Goal: Communication & Community: Answer question/provide support

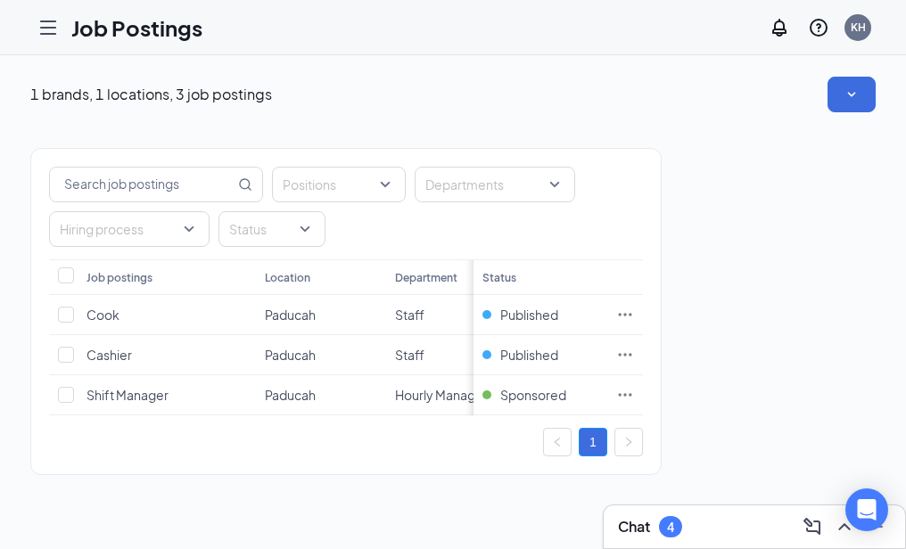
click at [49, 24] on icon "Hamburger" at bounding box center [47, 27] width 21 height 21
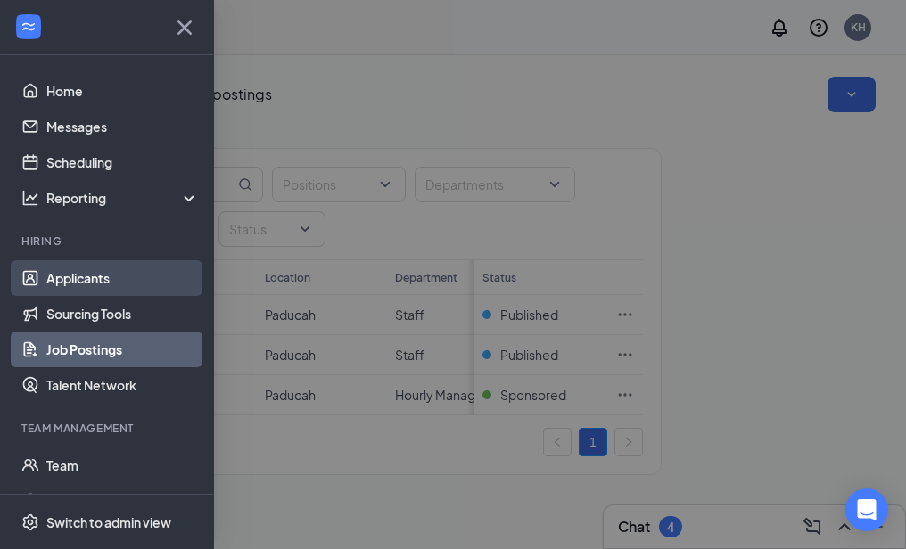
click at [74, 276] on link "Applicants" at bounding box center [122, 278] width 152 height 36
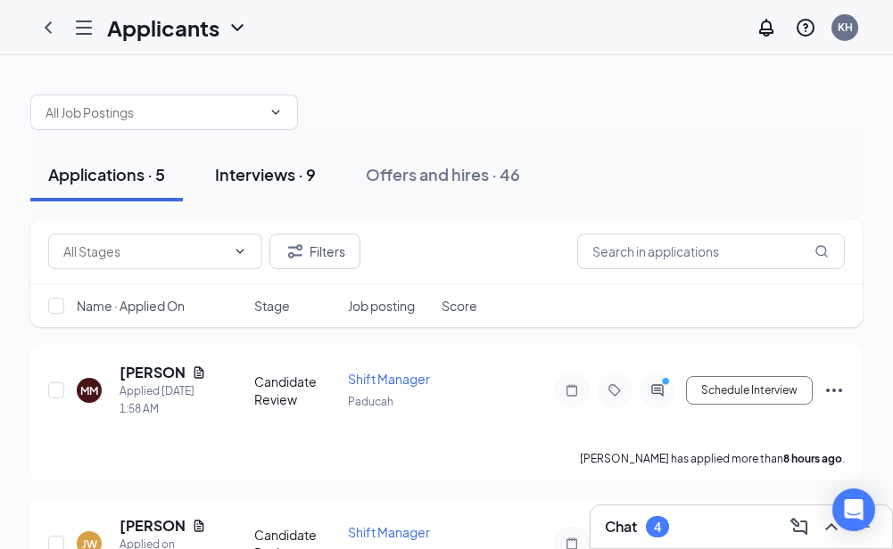
click at [259, 173] on div "Interviews · 9" at bounding box center [265, 174] width 101 height 22
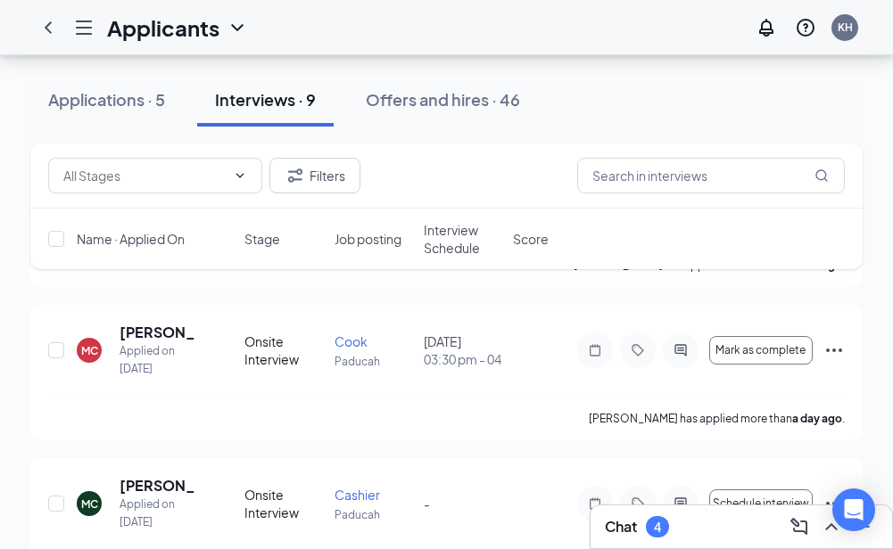
scroll to position [178, 0]
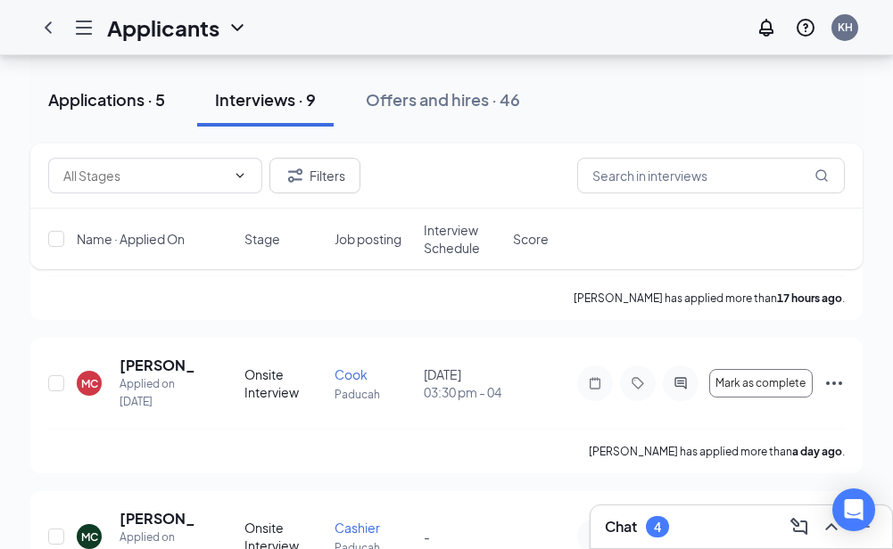
click at [112, 101] on div "Applications · 5" at bounding box center [106, 99] width 117 height 22
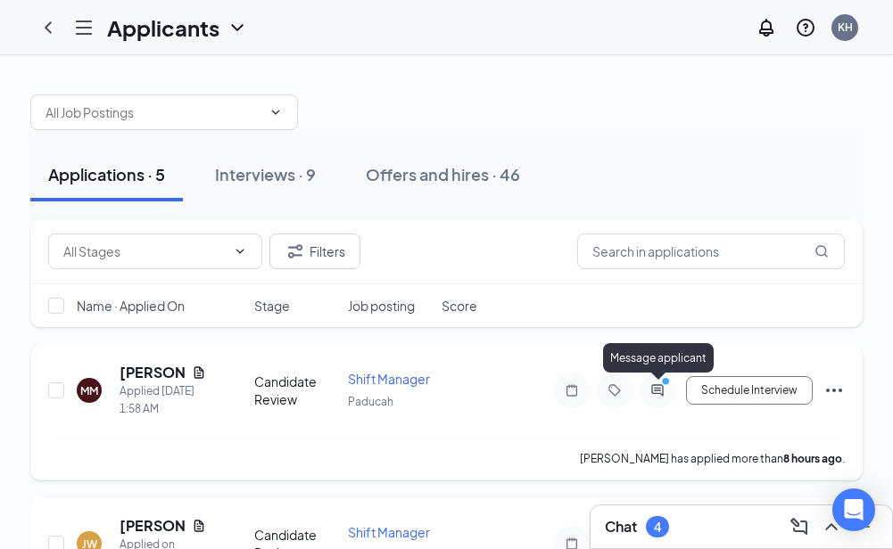
click at [662, 381] on circle "PrimaryDot" at bounding box center [665, 381] width 8 height 8
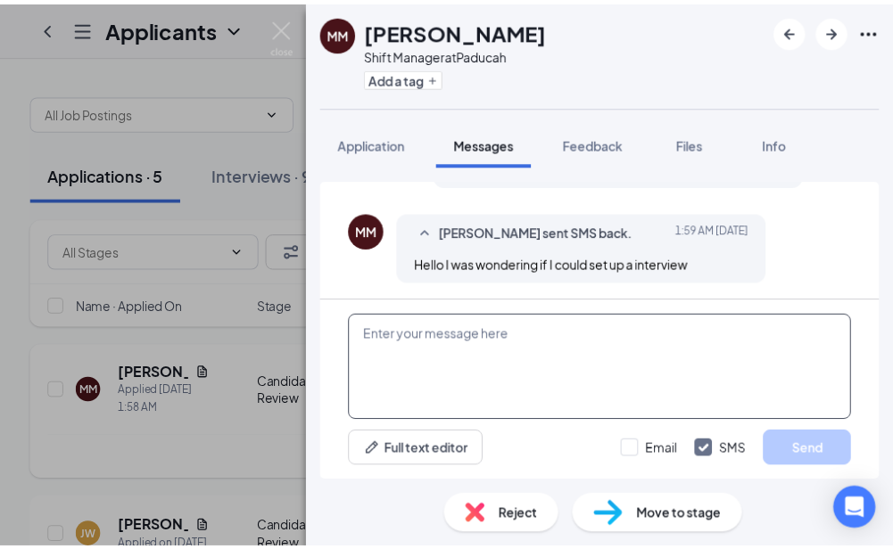
scroll to position [416, 0]
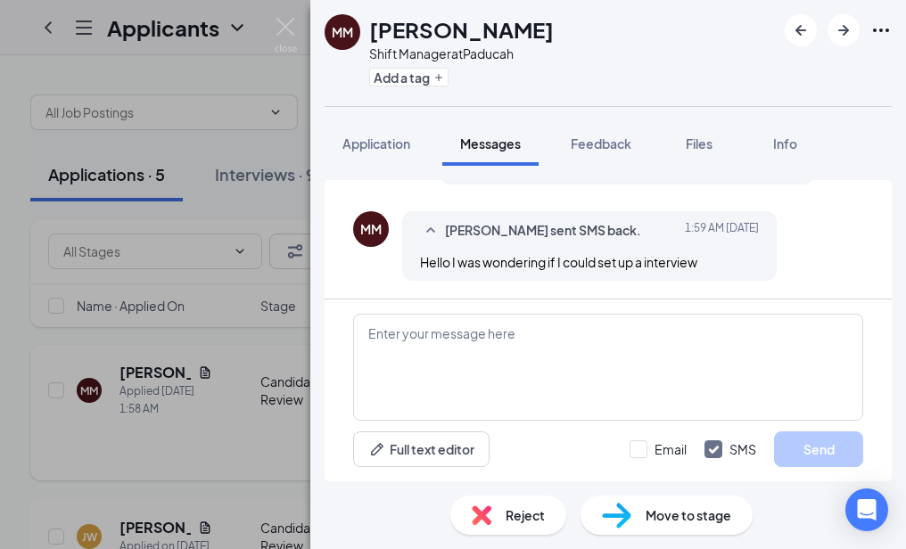
click at [206, 457] on div "MM [PERSON_NAME] Shift Manager at Paducah Add a tag Application Messages Feedba…" at bounding box center [453, 274] width 906 height 549
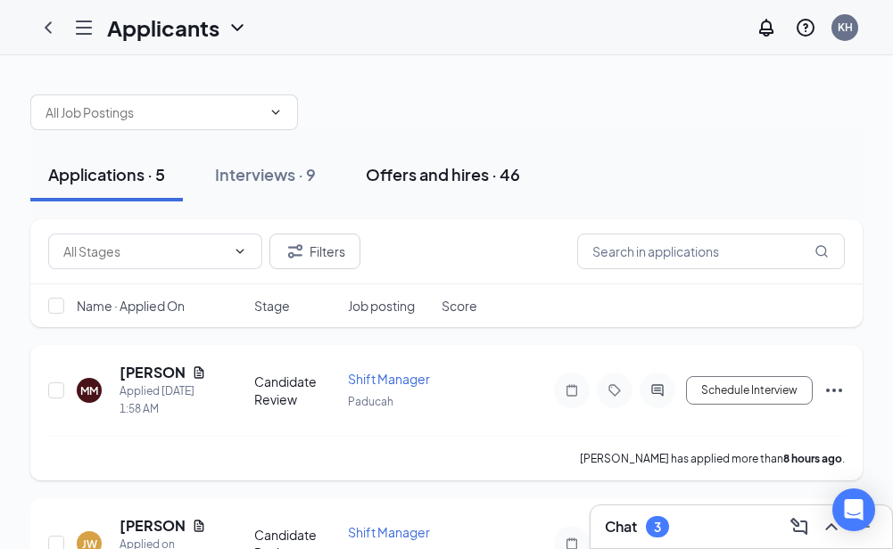
click at [440, 172] on div "Offers and hires · 46" at bounding box center [443, 174] width 154 height 22
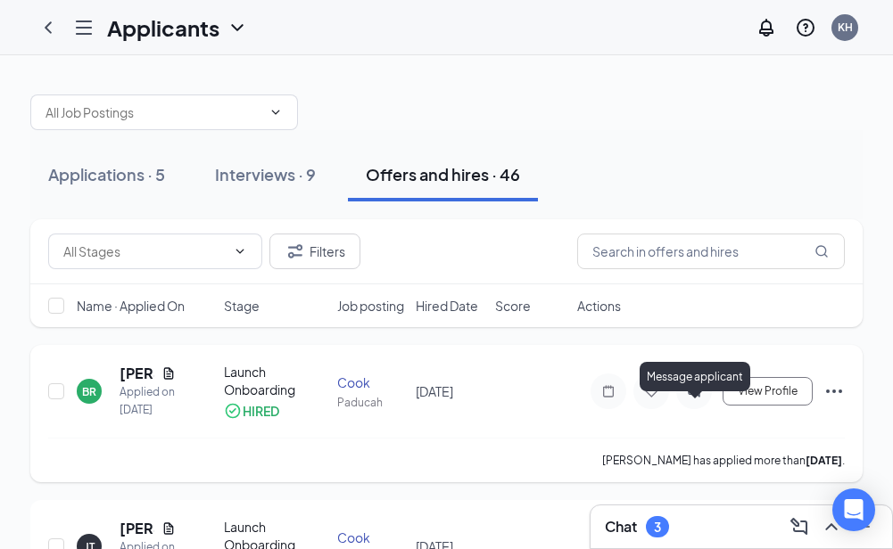
click at [697, 391] on icon "PrimaryDot" at bounding box center [704, 384] width 21 height 14
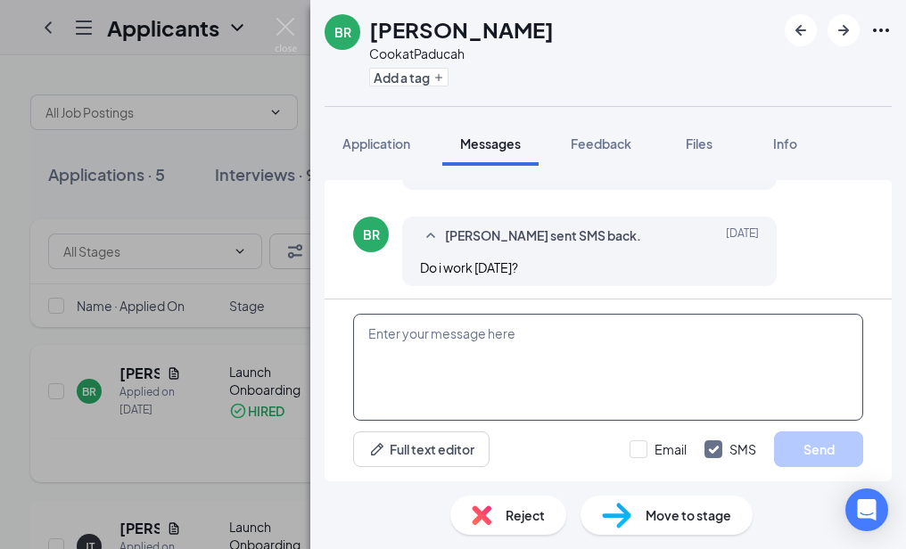
scroll to position [957, 0]
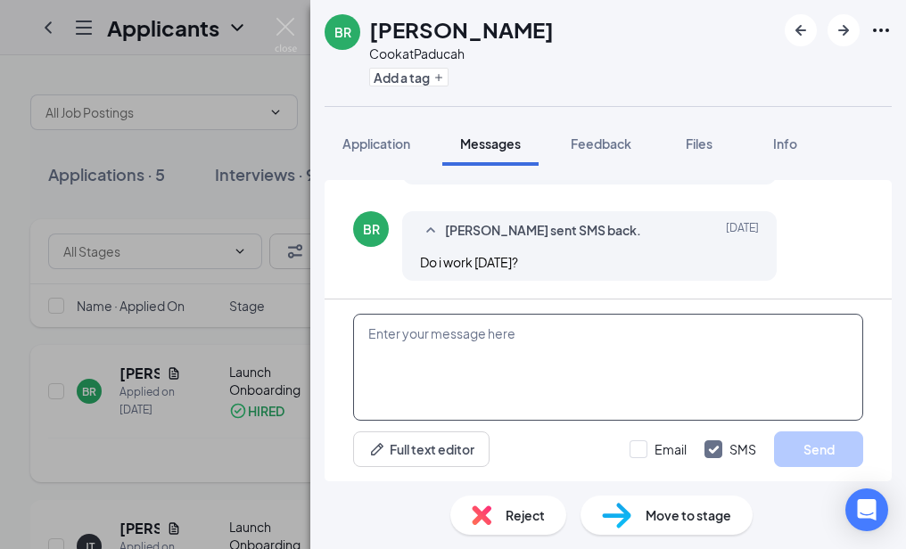
click at [552, 368] on textarea at bounding box center [608, 367] width 510 height 107
type textarea "yes 5pm"
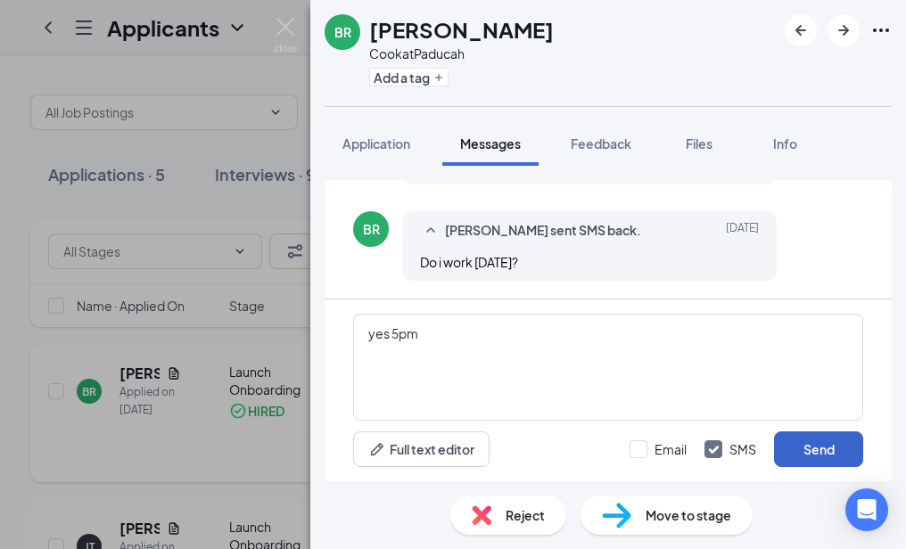
click at [815, 448] on button "Send" at bounding box center [818, 450] width 89 height 36
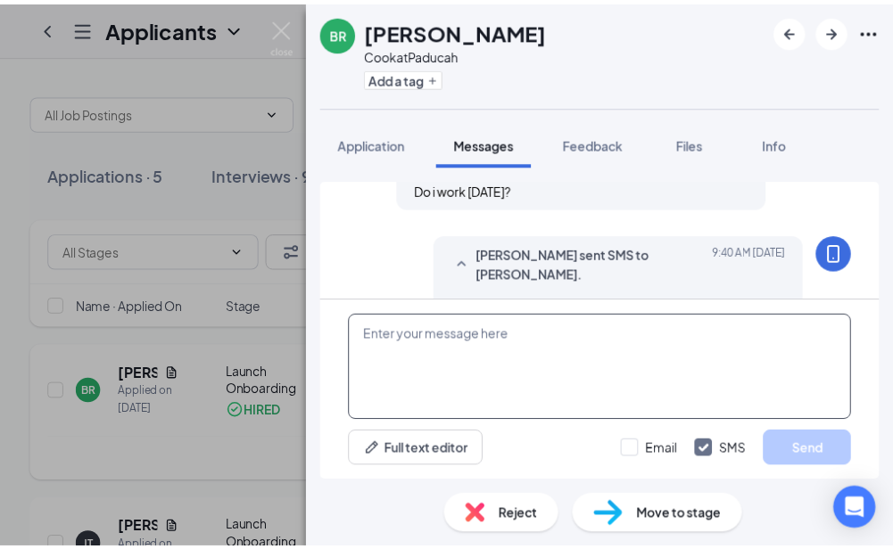
scroll to position [1071, 0]
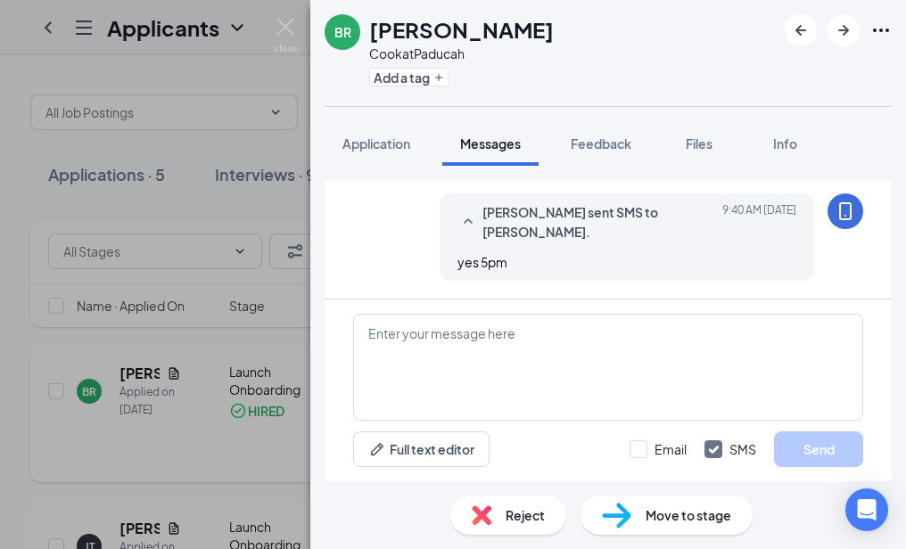
click at [168, 67] on div "BR [PERSON_NAME] [PERSON_NAME] at Paducah Add a tag Application Messages Feedba…" at bounding box center [453, 274] width 906 height 549
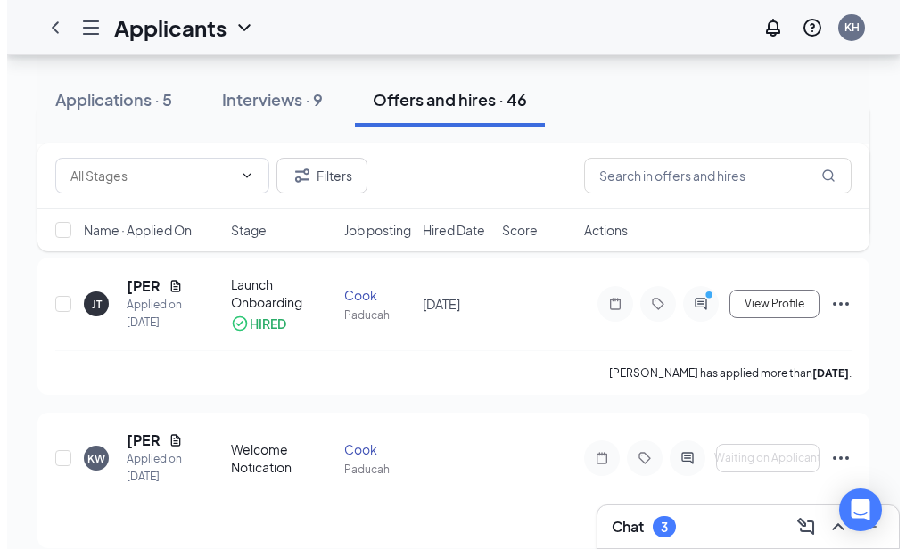
scroll to position [268, 0]
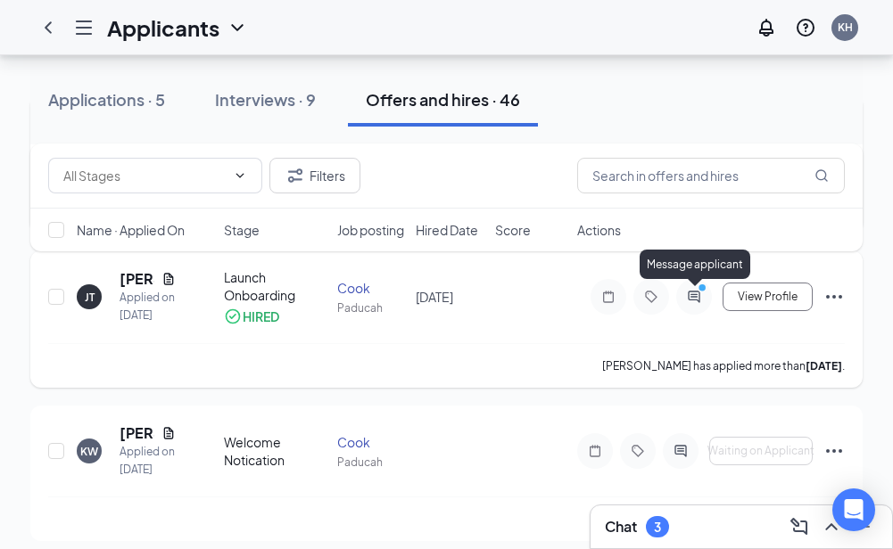
click at [697, 291] on icon "PrimaryDot" at bounding box center [704, 290] width 21 height 14
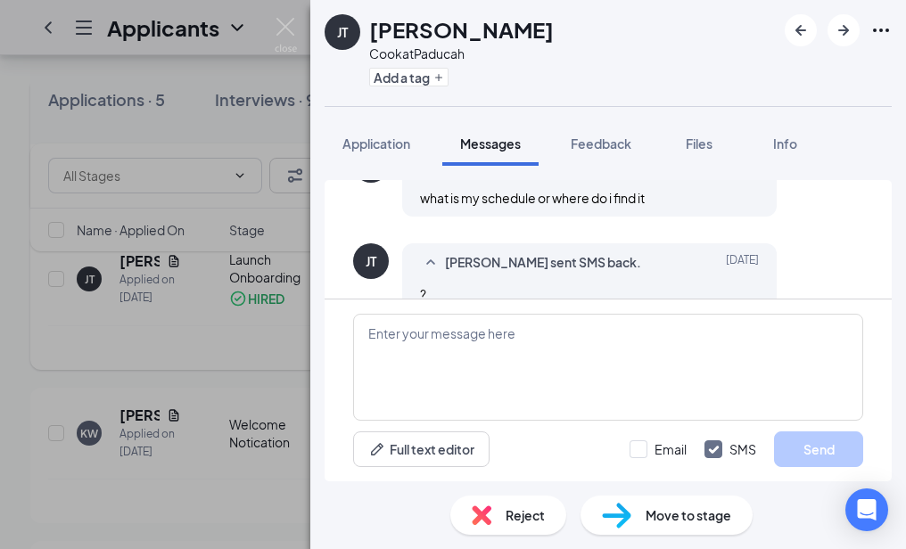
scroll to position [1040, 0]
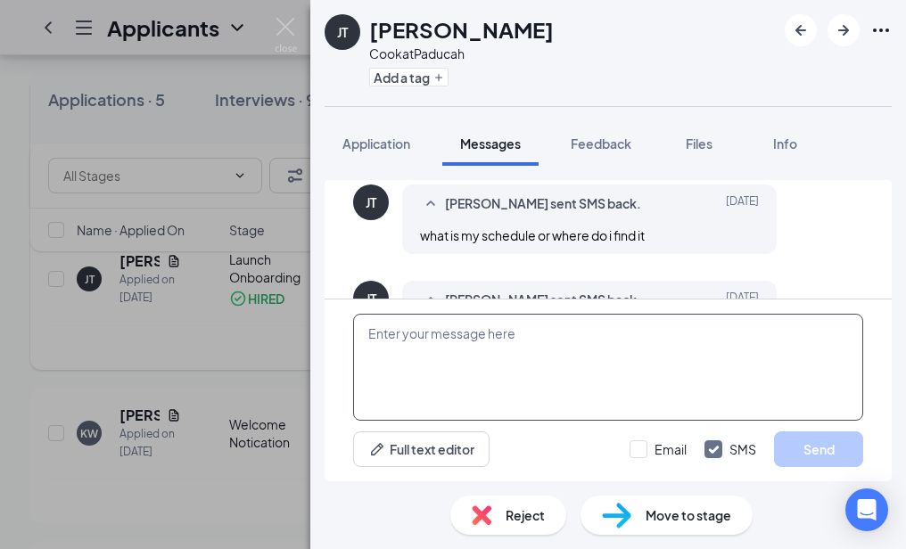
click at [403, 342] on textarea at bounding box center [608, 367] width 510 height 107
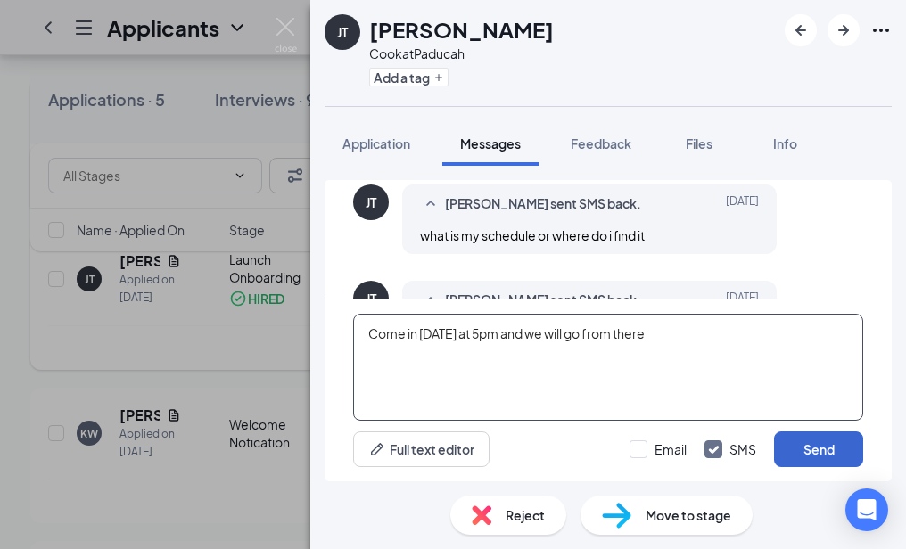
type textarea "Come in [DATE] at 5pm and we will go from there"
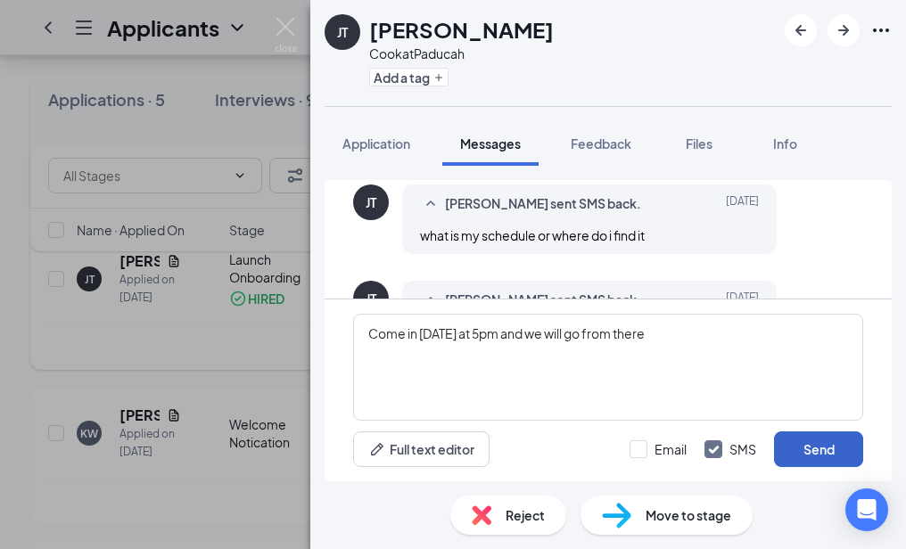
click at [806, 457] on button "Send" at bounding box center [818, 450] width 89 height 36
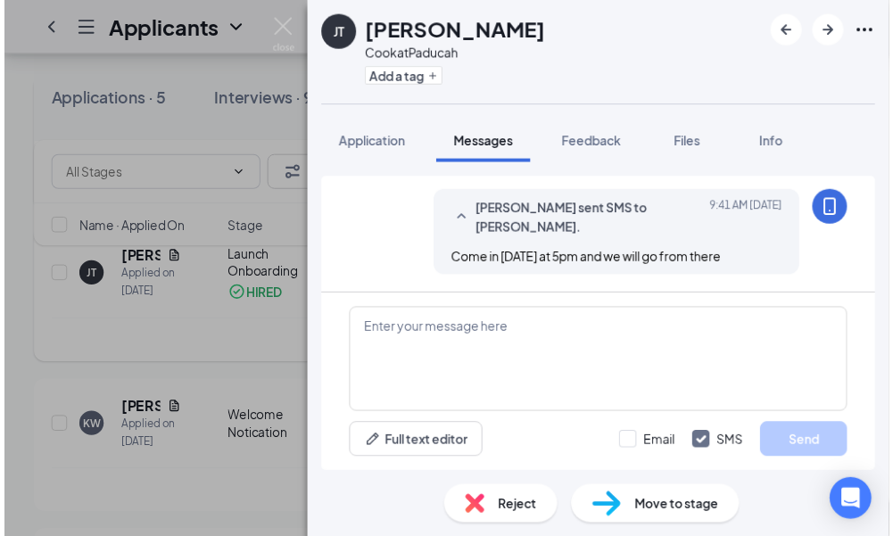
scroll to position [1243, 0]
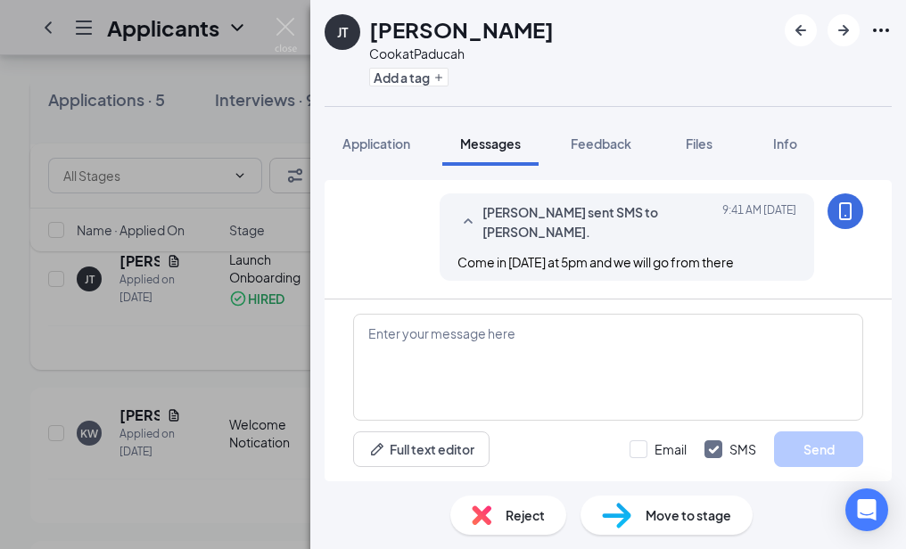
click at [288, 335] on div "[PERSON_NAME] [PERSON_NAME] [PERSON_NAME] at Paducah Add a tag Application Mess…" at bounding box center [453, 274] width 906 height 549
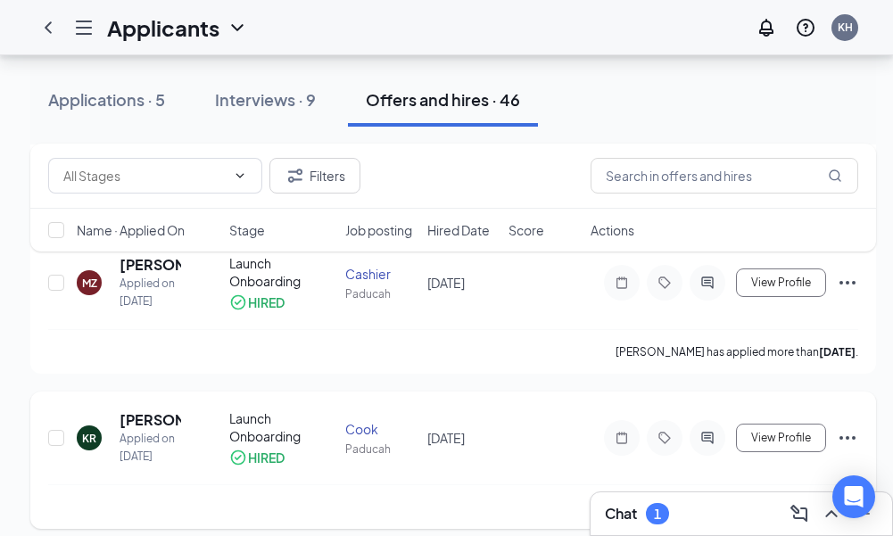
scroll to position [2497, 0]
